Goal: Task Accomplishment & Management: Manage account settings

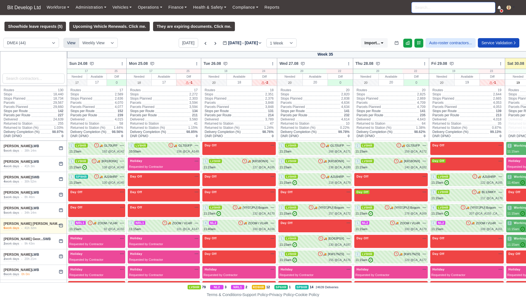
click at [447, 9] on input "search" at bounding box center [454, 7] width 84 height 11
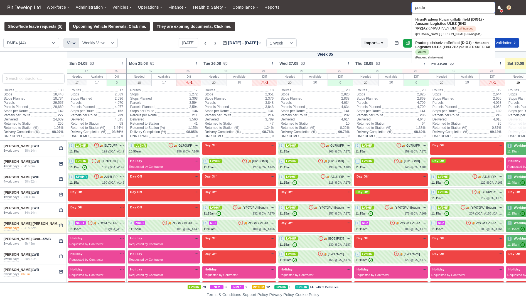
type input "pradee"
type input "pradeep shriselvam"
click at [449, 53] on link "Pradee p shriselvam Enfield (DIG1) - Amazon Logistics ULEZ (EN3 7PZ) A31ICFRXKE…" at bounding box center [453, 49] width 83 height 23
type input "Pradeep shriselvam"
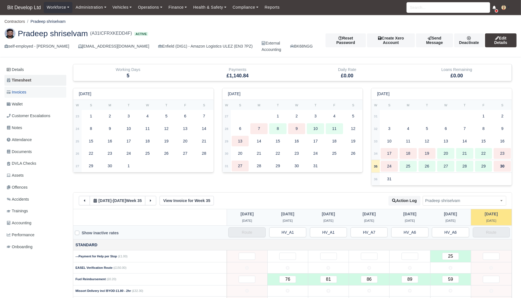
click at [37, 92] on link "Invoices" at bounding box center [35, 92] width 62 height 11
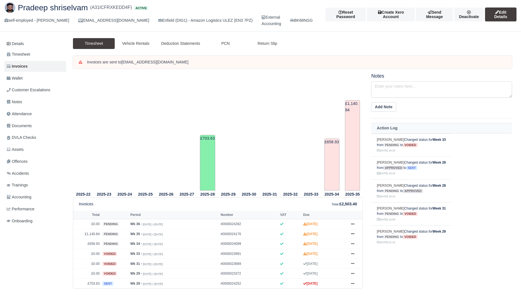
scroll to position [34, 0]
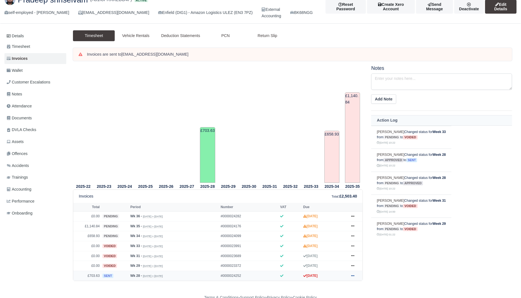
click at [352, 274] on icon at bounding box center [352, 275] width 3 height 3
click at [342, 194] on link "Show Invoice" at bounding box center [332, 196] width 50 height 12
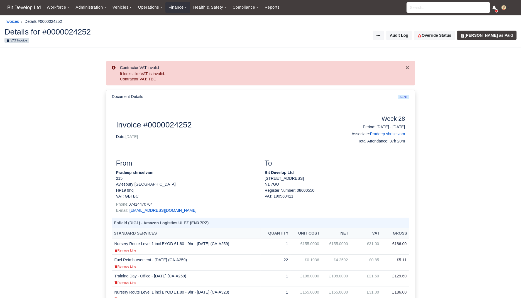
scroll to position [1, 0]
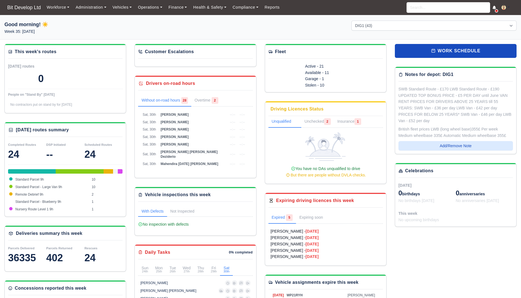
select select "2"
click at [428, 8] on input "search" at bounding box center [449, 7] width 84 height 11
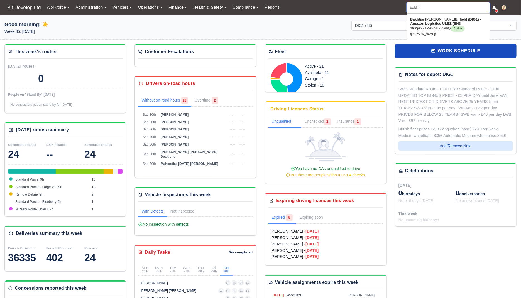
type input "bakhtia"
type input "bakhtiar Jabarkhel"
click at [425, 26] on link "Bakhtia r Jabarkhel Enfield (DIG1) - Amazon Logistics ULEZ (EN3 7PZ) A2ZTZAYNF2…" at bounding box center [448, 26] width 83 height 23
type input "Bakhtiar Jabarkhel"
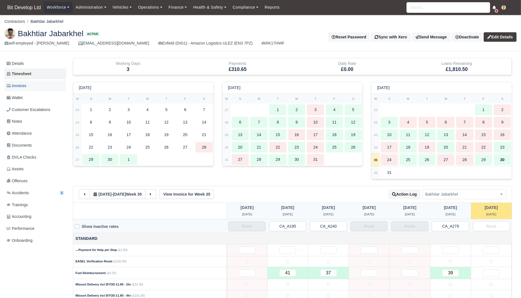
click at [32, 88] on link "Invoices" at bounding box center [35, 85] width 62 height 11
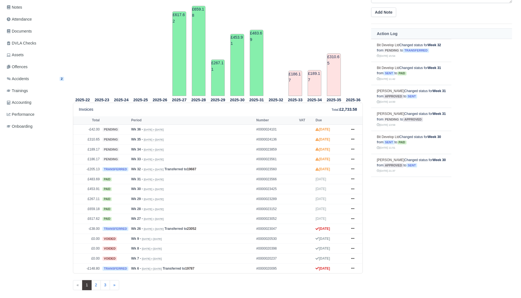
scroll to position [118, 0]
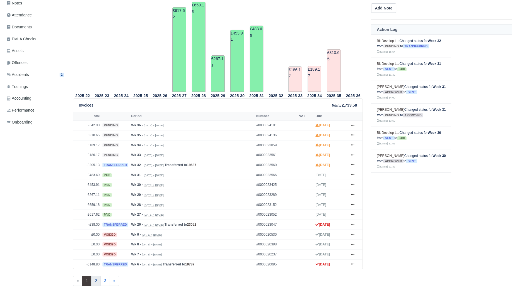
click at [94, 276] on link "2" at bounding box center [95, 281] width 9 height 10
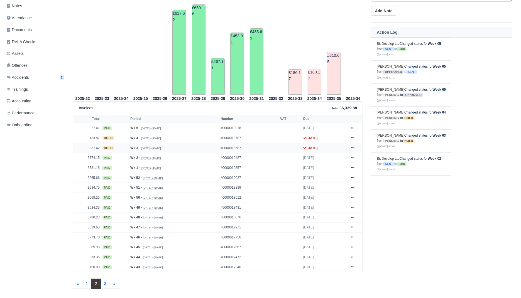
scroll to position [118, 0]
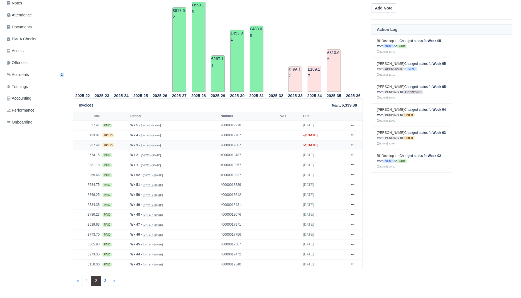
click at [353, 143] on icon at bounding box center [352, 144] width 3 height 3
click at [353, 135] on icon at bounding box center [352, 134] width 3 height 3
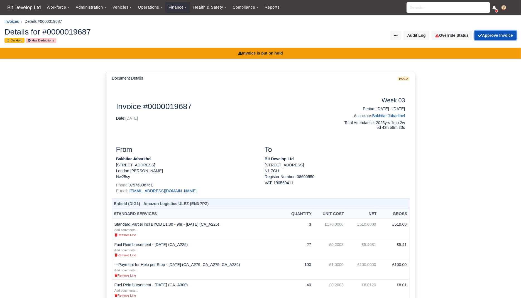
click at [489, 35] on button "Approve Invoice" at bounding box center [496, 35] width 42 height 9
click at [492, 36] on button "Approve Invoice" at bounding box center [496, 35] width 42 height 9
